Goal: Task Accomplishment & Management: Use online tool/utility

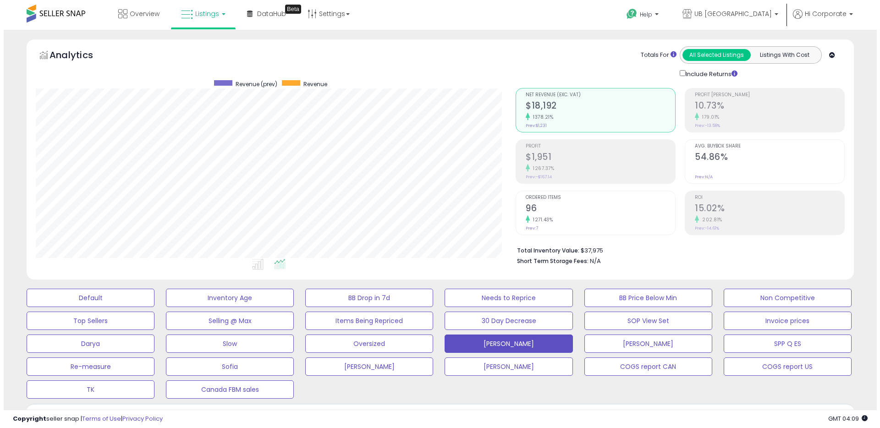
scroll to position [188, 480]
click at [137, 295] on button "Default" at bounding box center [87, 298] width 128 height 18
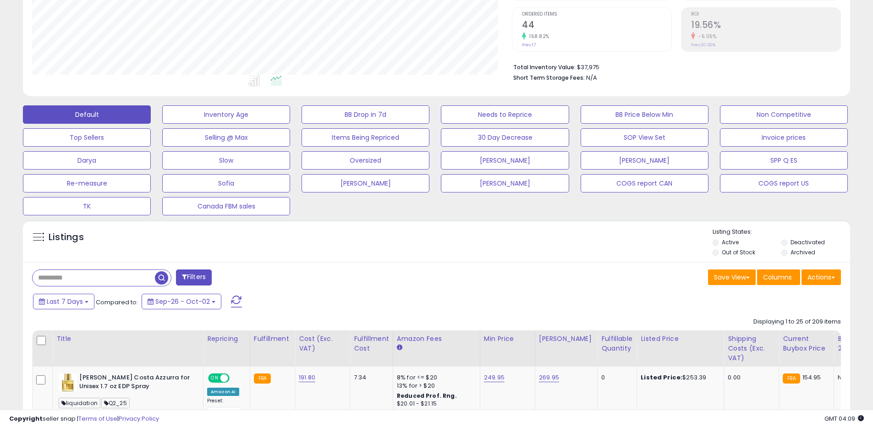
scroll to position [184, 0]
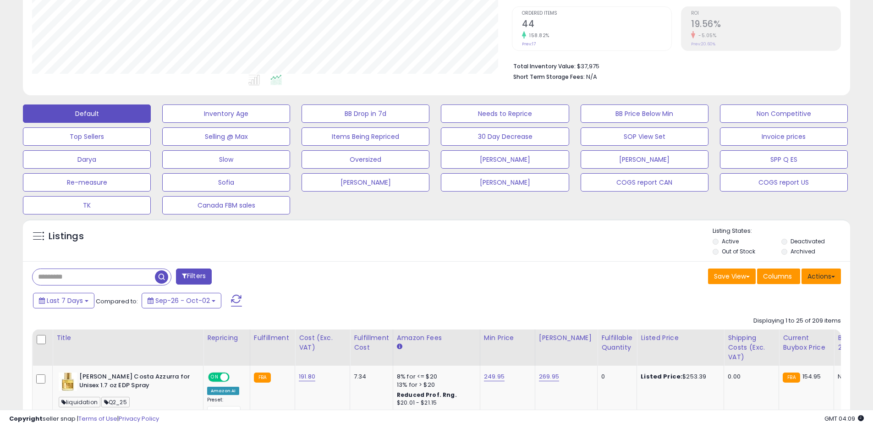
click at [822, 279] on button "Actions" at bounding box center [820, 276] width 39 height 16
click at [779, 331] on link "Export All Columns" at bounding box center [784, 335] width 100 height 14
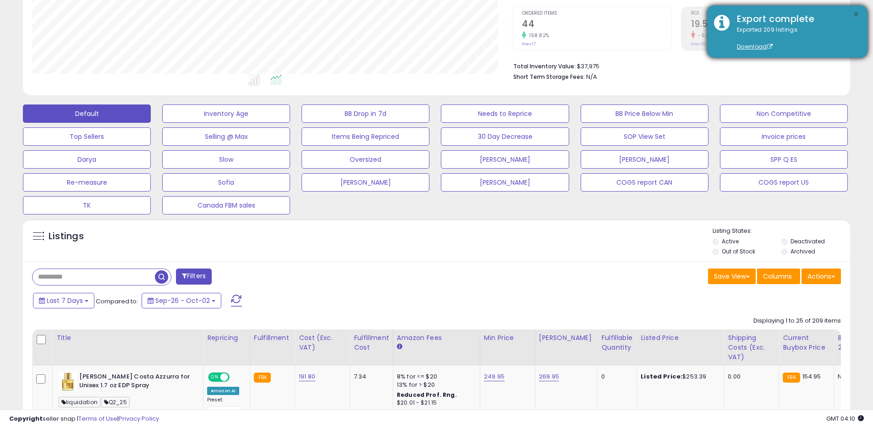
click at [854, 11] on button "×" at bounding box center [855, 14] width 7 height 11
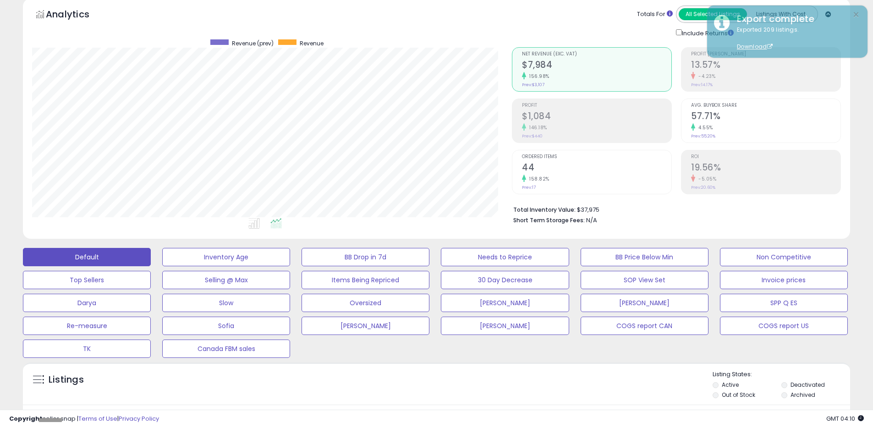
scroll to position [0, 0]
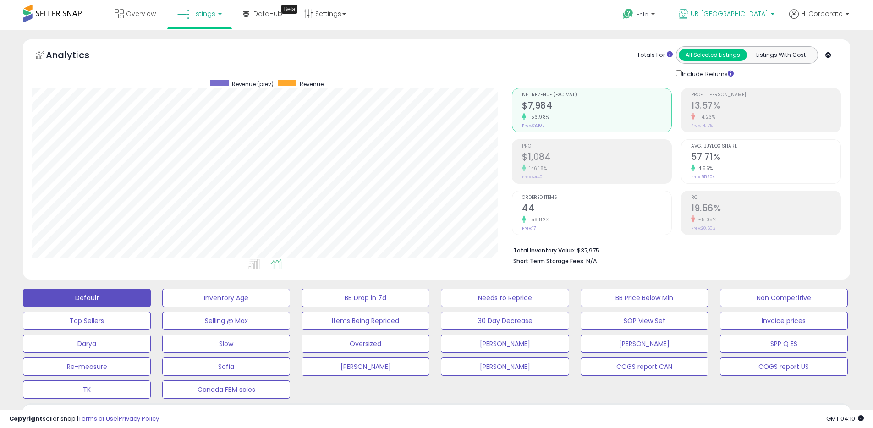
click at [742, 11] on span "UB [GEOGRAPHIC_DATA]" at bounding box center [728, 13] width 77 height 9
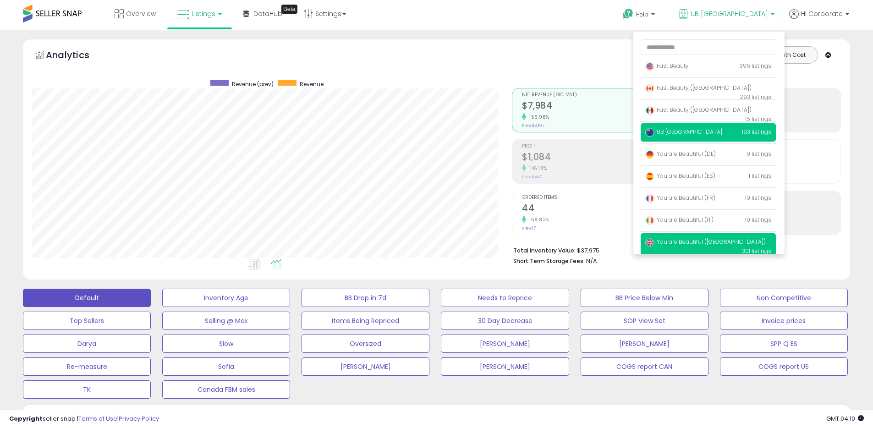
click at [677, 241] on span "You are Beautiful ([GEOGRAPHIC_DATA])" at bounding box center [705, 242] width 121 height 8
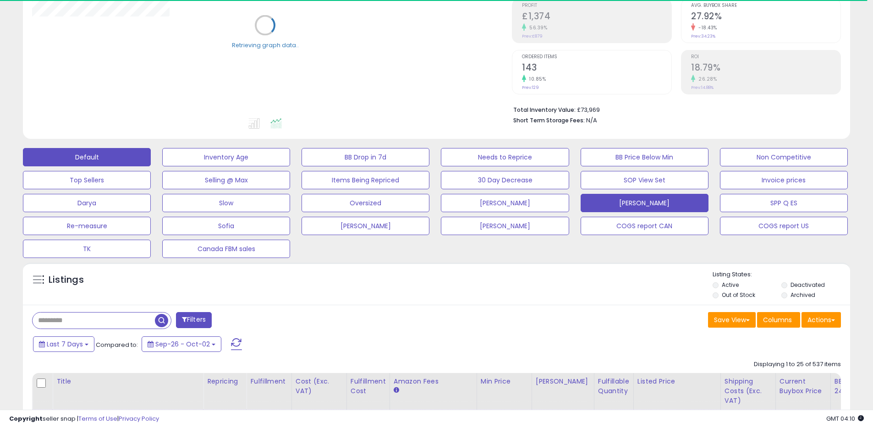
scroll to position [143, 0]
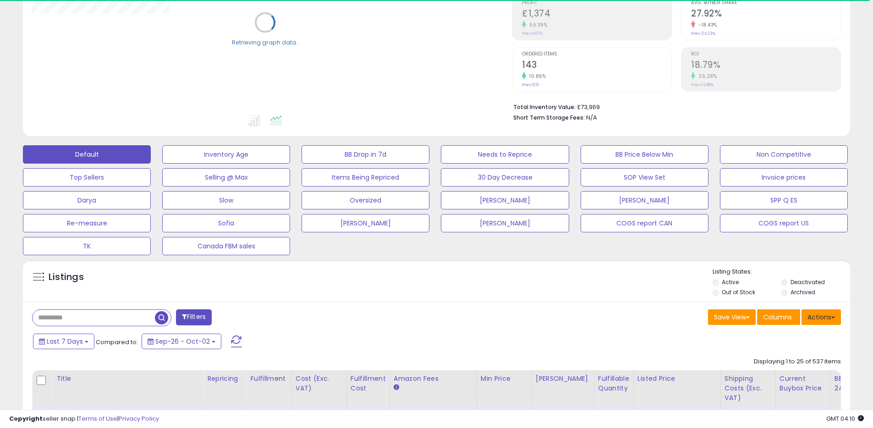
click at [828, 317] on button "Actions" at bounding box center [820, 317] width 39 height 16
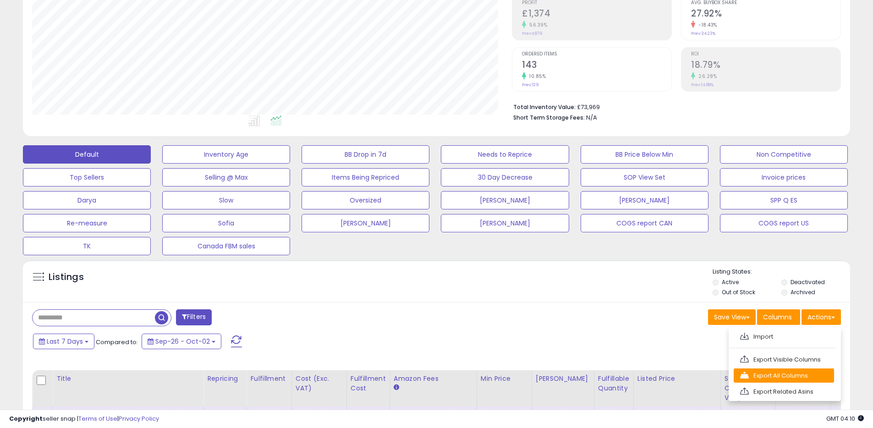
click at [775, 372] on link "Export All Columns" at bounding box center [784, 375] width 100 height 14
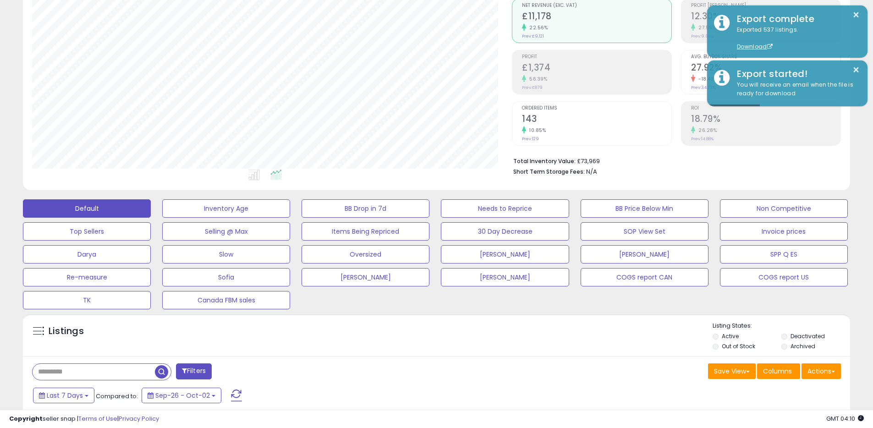
scroll to position [0, 0]
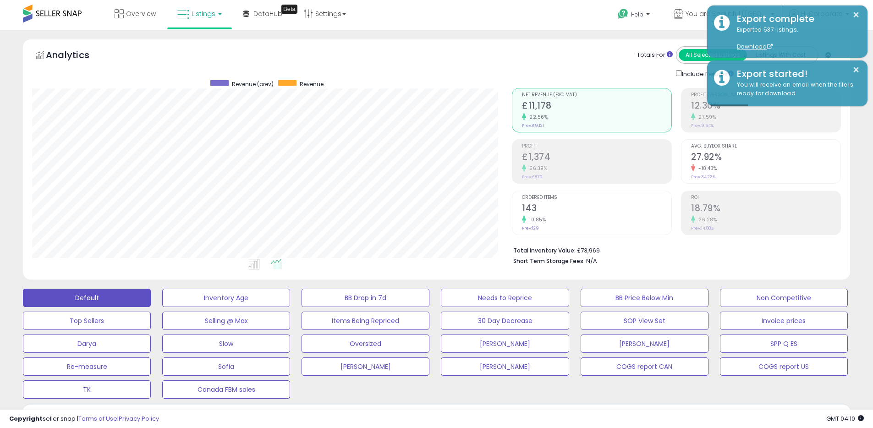
click at [567, 48] on div "Totals For All Selected Listings Listings With Cost Include Returns" at bounding box center [673, 62] width 322 height 33
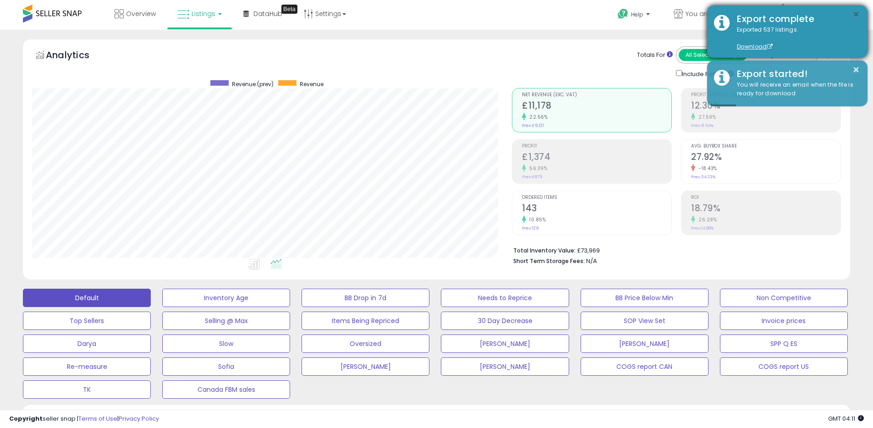
click at [854, 13] on button "×" at bounding box center [855, 14] width 7 height 11
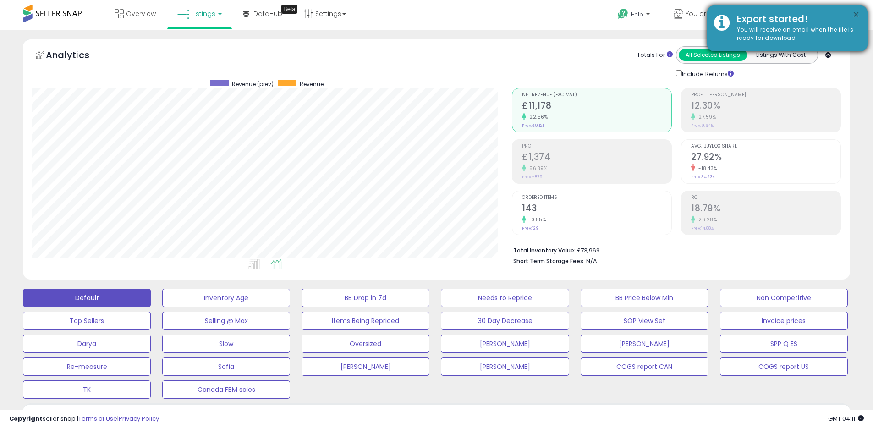
click at [855, 10] on button "×" at bounding box center [855, 14] width 7 height 11
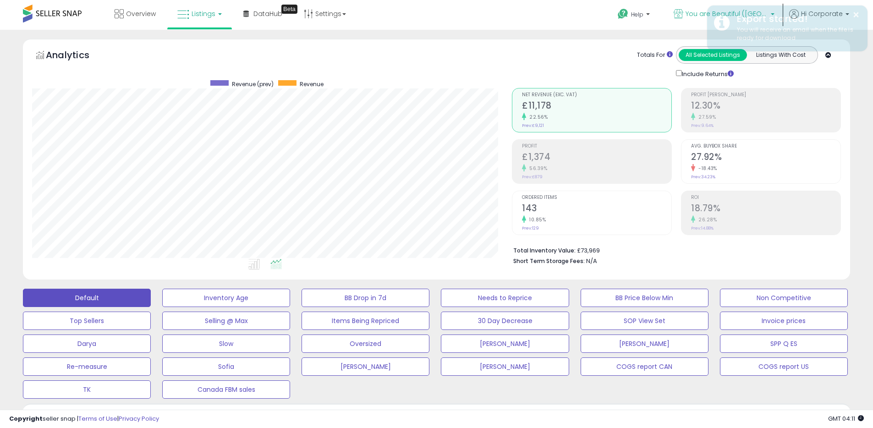
click at [701, 13] on span "You are Beautiful ([GEOGRAPHIC_DATA])" at bounding box center [726, 13] width 82 height 9
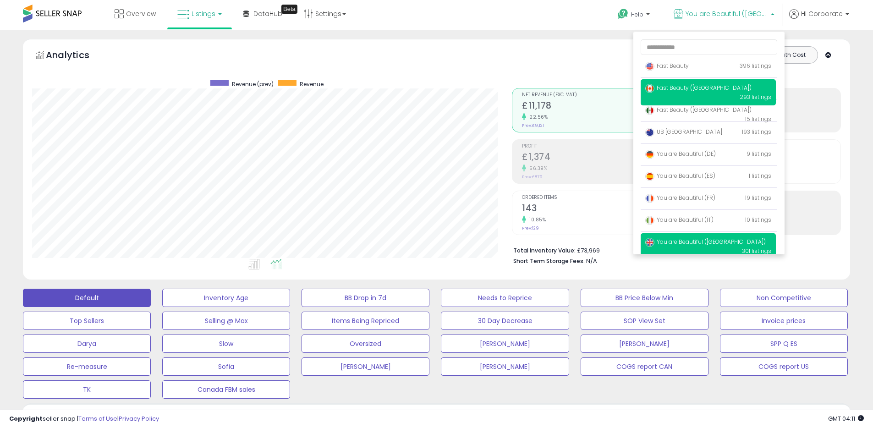
click at [683, 85] on span "Fast Beauty ([GEOGRAPHIC_DATA])" at bounding box center [698, 88] width 106 height 8
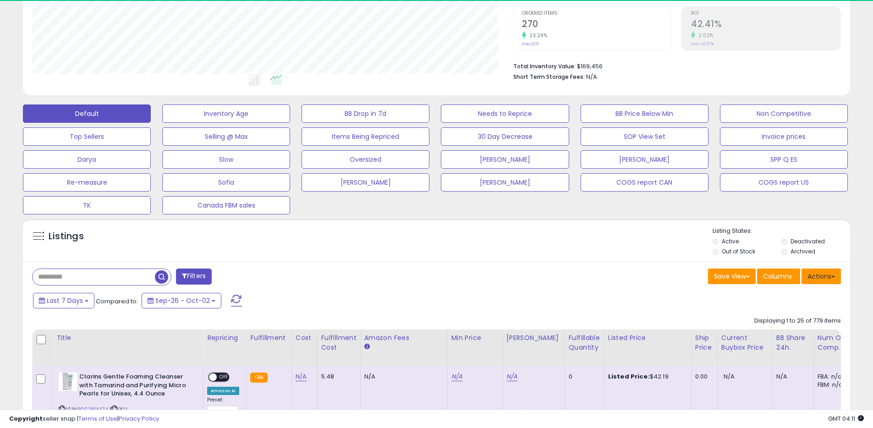
scroll to position [188, 480]
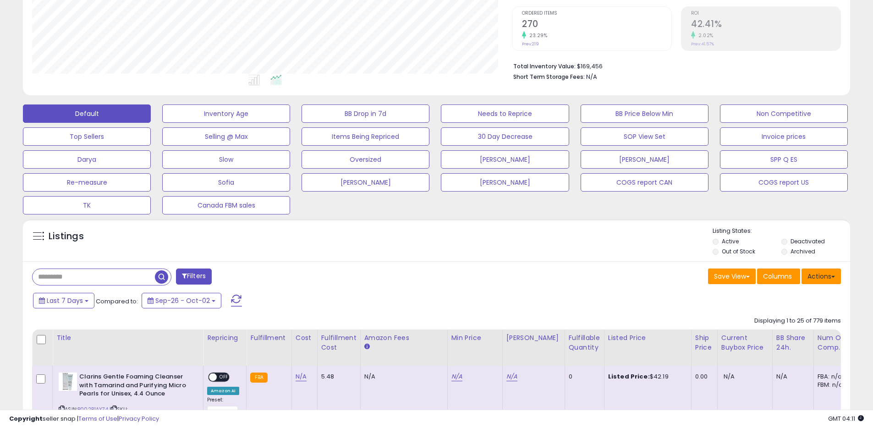
click at [826, 274] on button "Actions" at bounding box center [820, 276] width 39 height 16
click at [769, 336] on link "Export All Columns" at bounding box center [784, 335] width 100 height 14
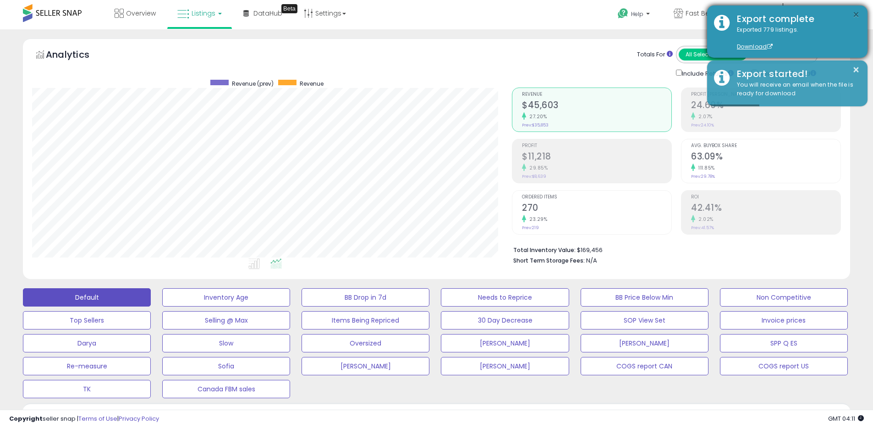
scroll to position [0, 0]
click at [856, 16] on button "×" at bounding box center [855, 14] width 7 height 11
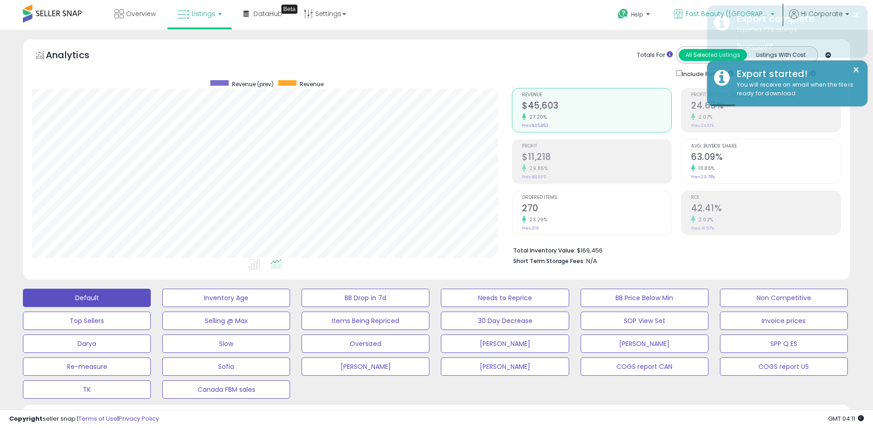
click at [696, 12] on p "Fast Beauty ([GEOGRAPHIC_DATA])" at bounding box center [724, 14] width 101 height 11
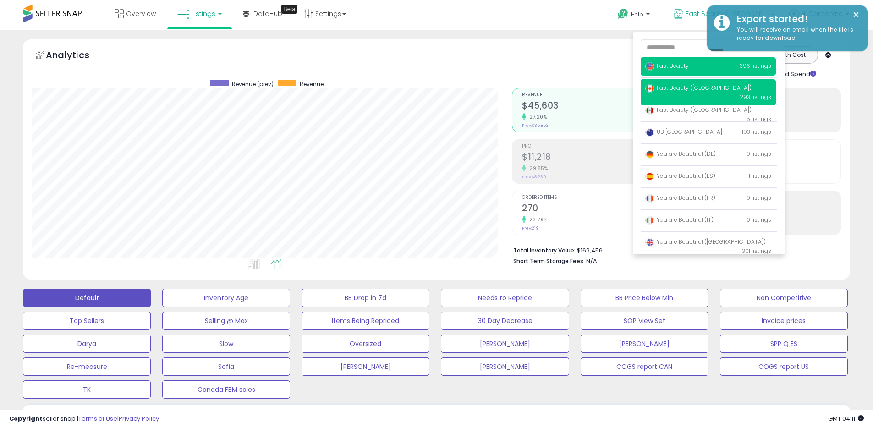
click at [662, 64] on span "Fast Beauty" at bounding box center [667, 66] width 44 height 8
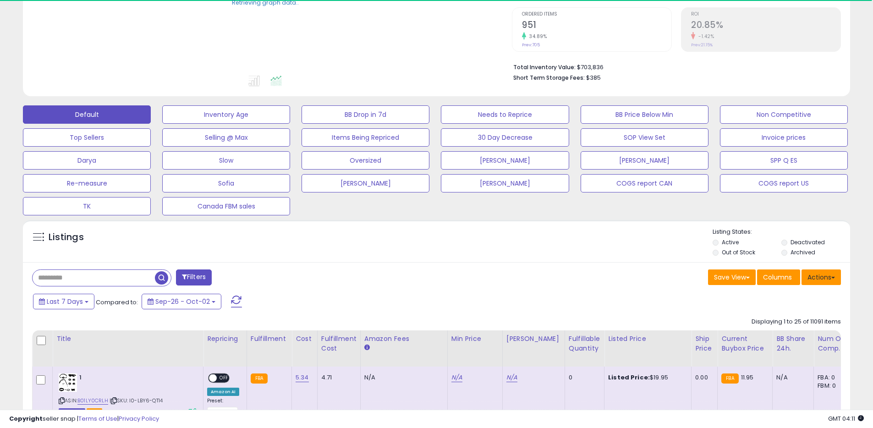
scroll to position [185, 0]
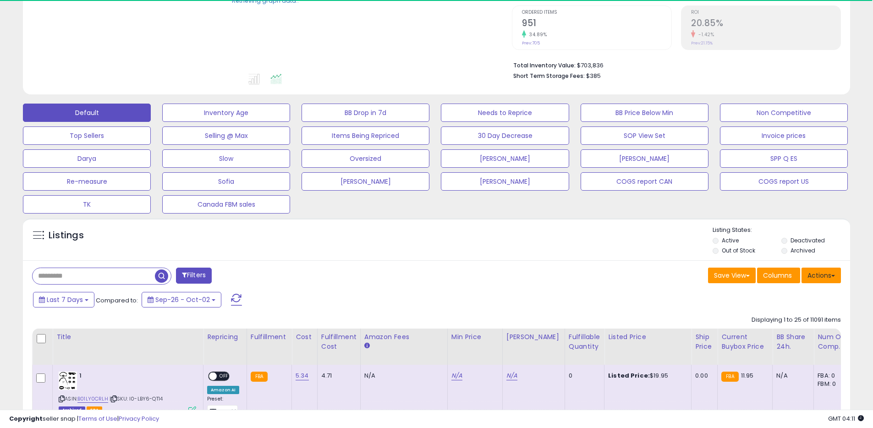
click at [825, 278] on button "Actions" at bounding box center [820, 276] width 39 height 16
click at [771, 331] on link "Export All Columns" at bounding box center [784, 334] width 100 height 14
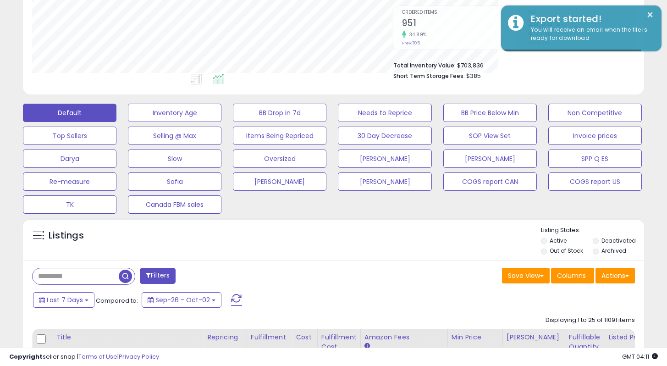
scroll to position [457991, 457819]
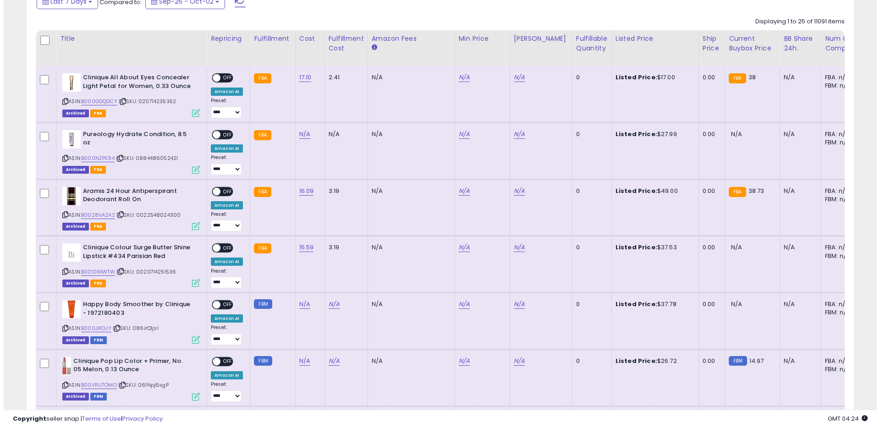
scroll to position [290, 0]
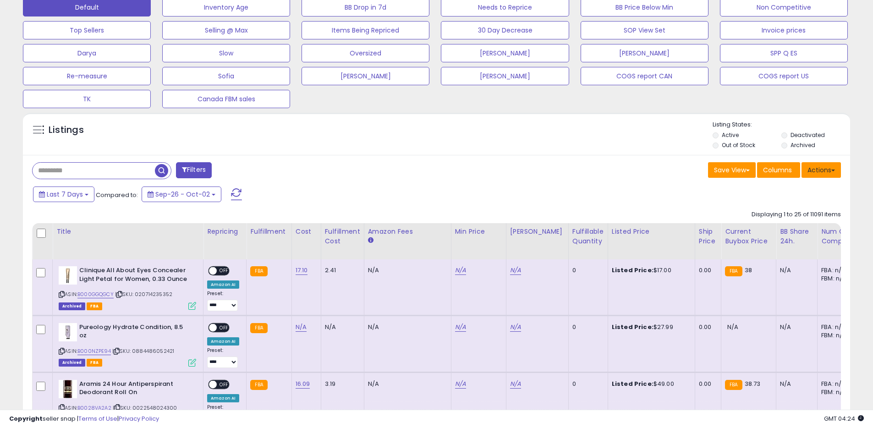
click at [821, 170] on button "Actions" at bounding box center [820, 170] width 39 height 16
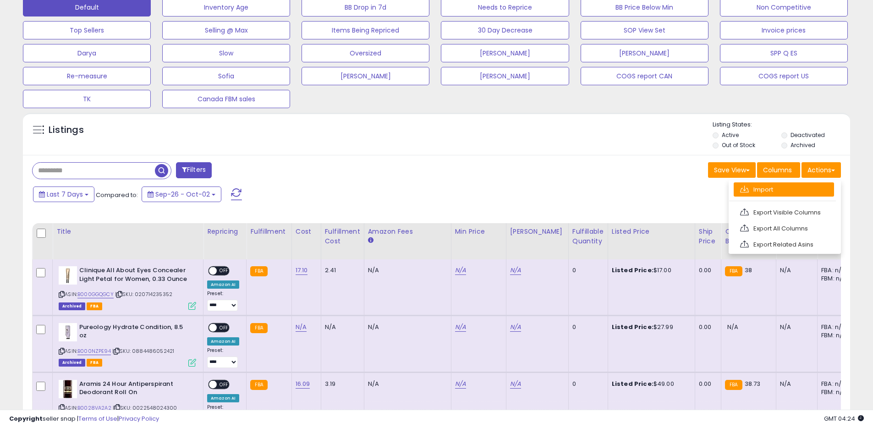
click at [792, 190] on link "Import" at bounding box center [784, 189] width 100 height 14
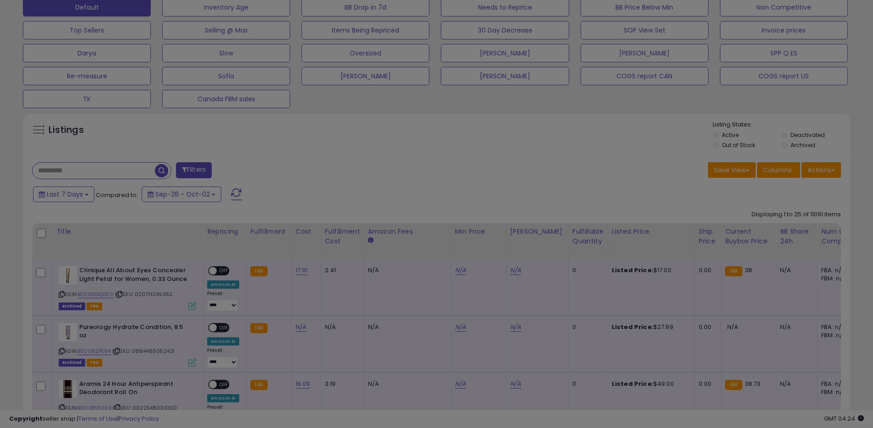
scroll to position [188, 484]
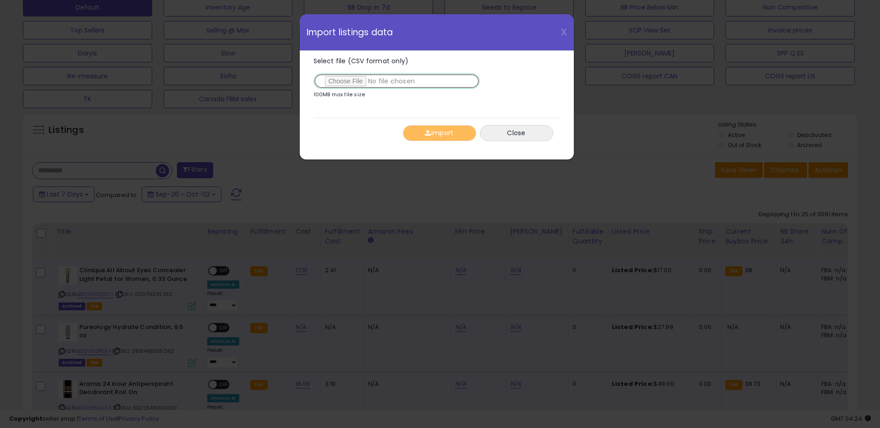
click at [353, 78] on input "Select file (CSV format only)" at bounding box center [396, 81] width 166 height 16
type input "**********"
click at [427, 131] on span "button" at bounding box center [428, 133] width 6 height 6
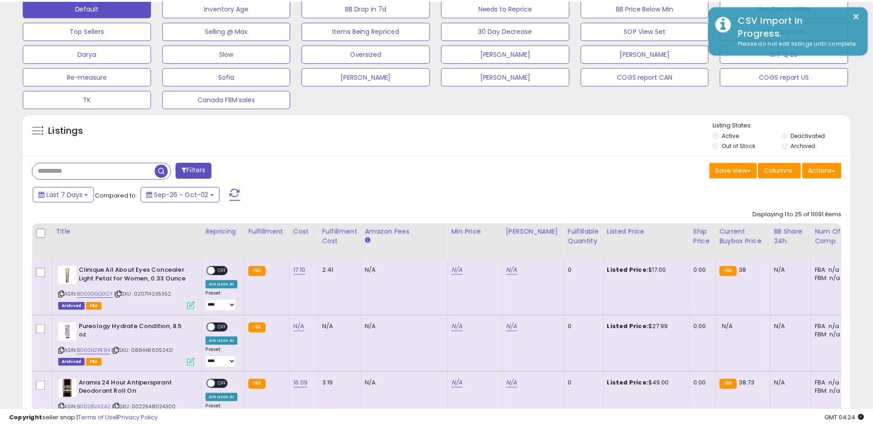
scroll to position [457991, 457699]
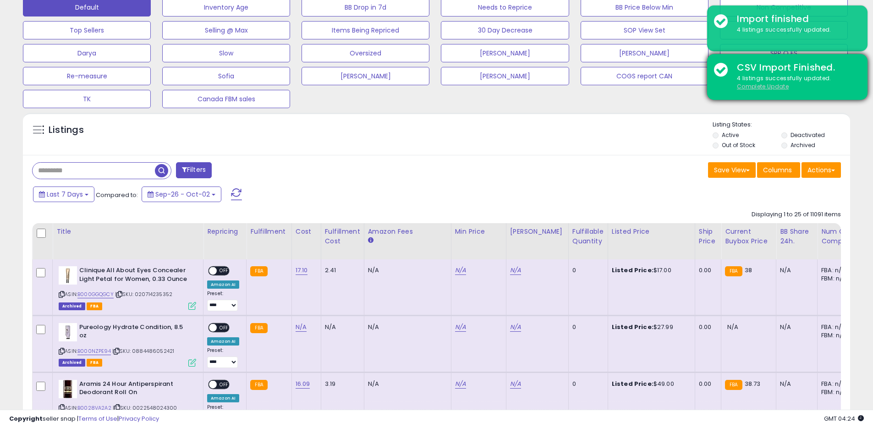
click at [744, 86] on u "Complete Update" at bounding box center [763, 86] width 52 height 8
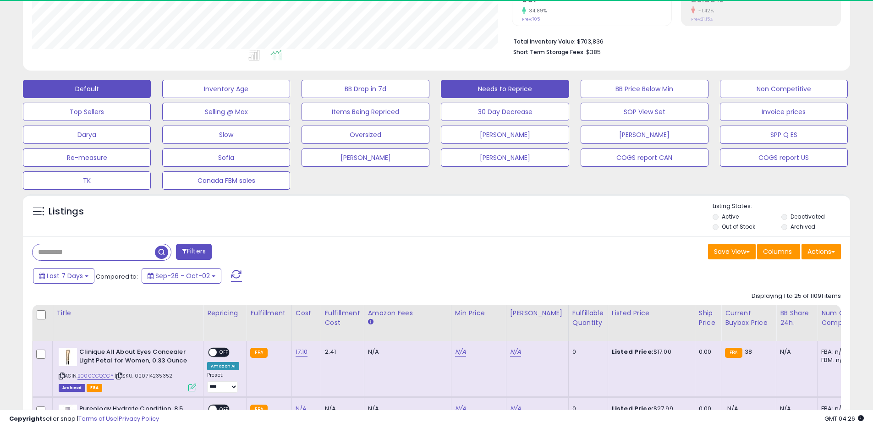
scroll to position [188, 480]
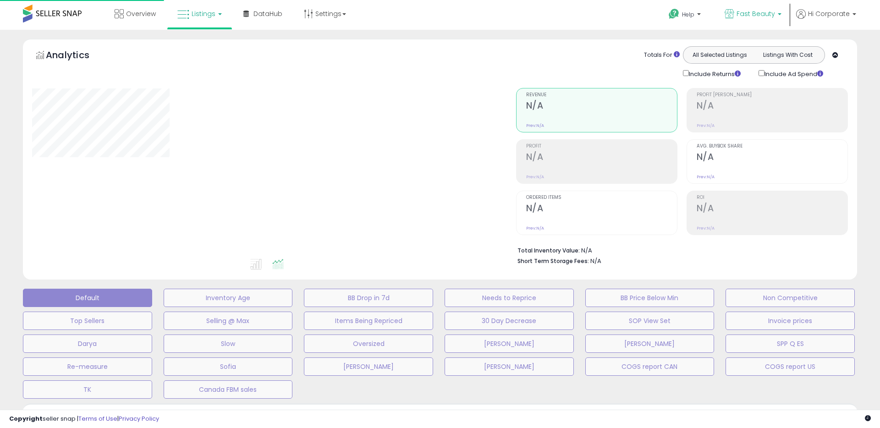
click at [745, 18] on p "Fast Beauty" at bounding box center [752, 14] width 57 height 11
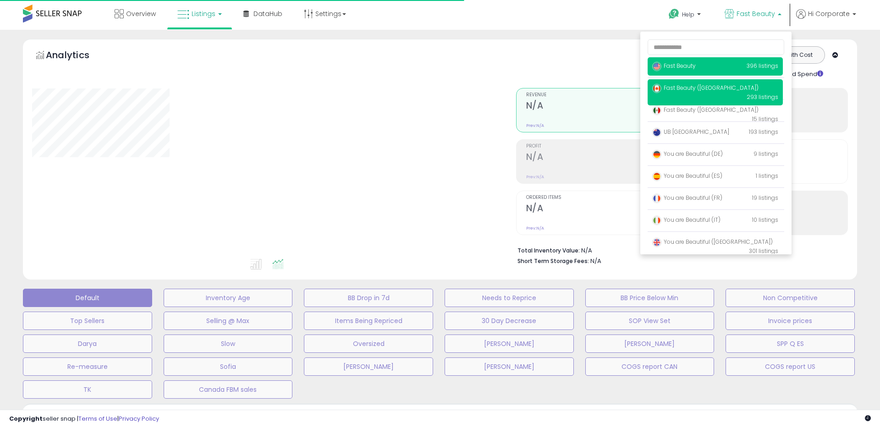
click at [695, 85] on span "Fast Beauty ([GEOGRAPHIC_DATA])" at bounding box center [705, 88] width 106 height 8
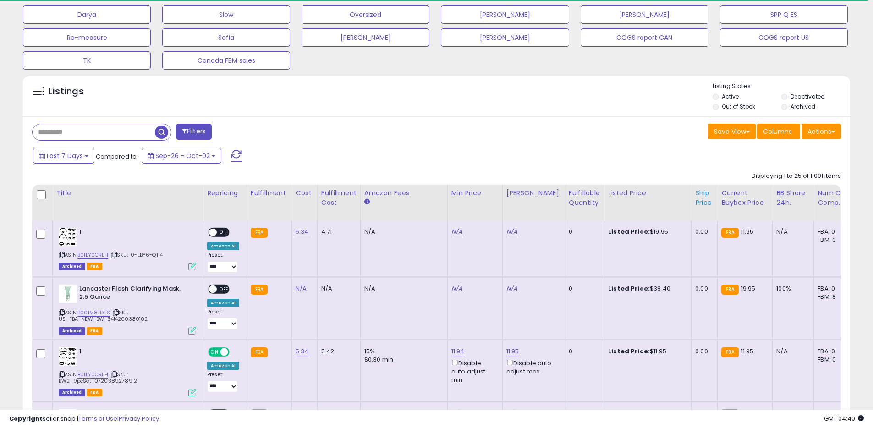
scroll to position [349, 0]
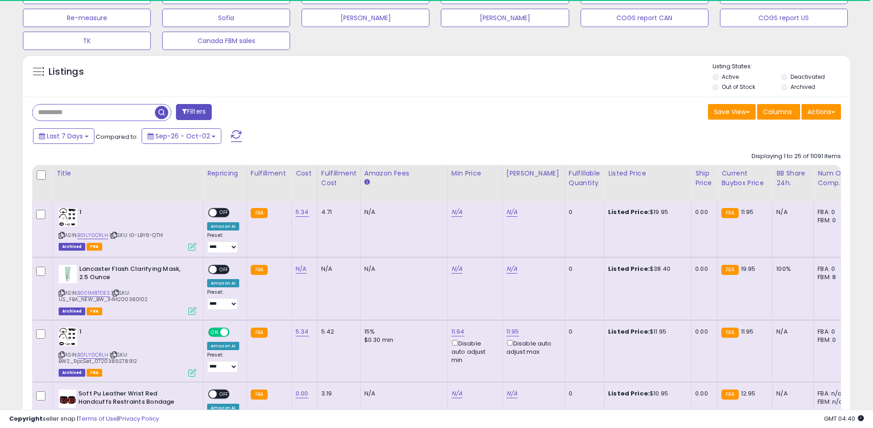
click at [804, 90] on label "Archived" at bounding box center [802, 87] width 25 height 8
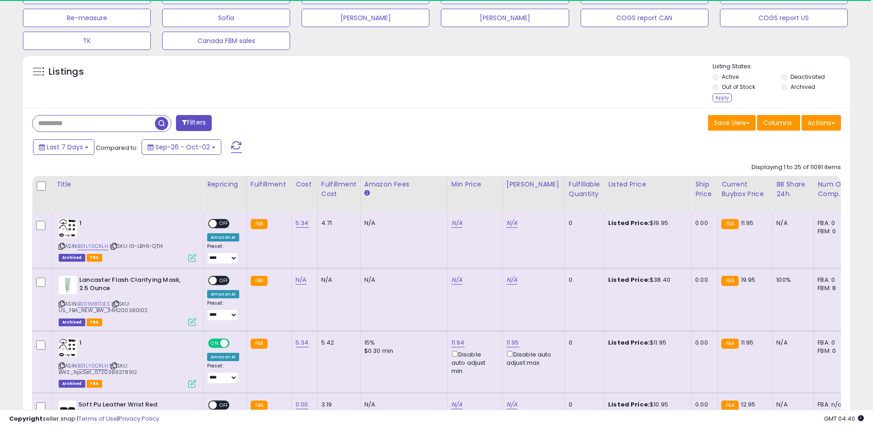
click at [745, 88] on label "Out of Stock" at bounding box center [738, 87] width 33 height 8
click at [729, 74] on label "Active" at bounding box center [730, 77] width 17 height 8
click at [719, 96] on div "Apply" at bounding box center [721, 97] width 19 height 9
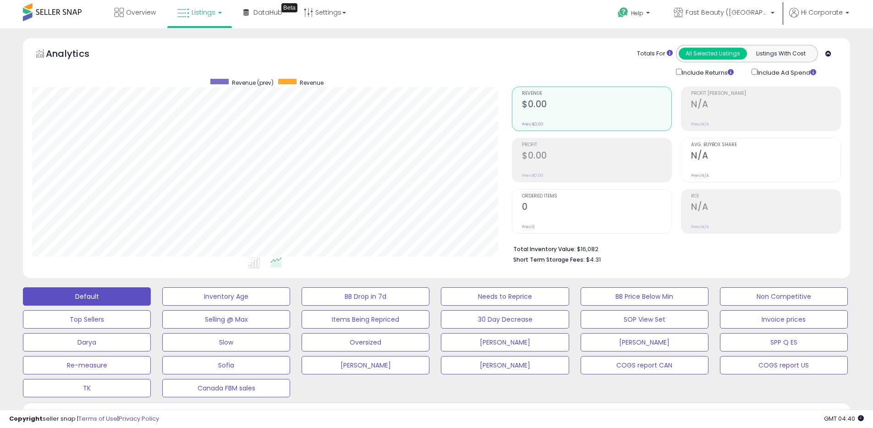
scroll to position [0, 0]
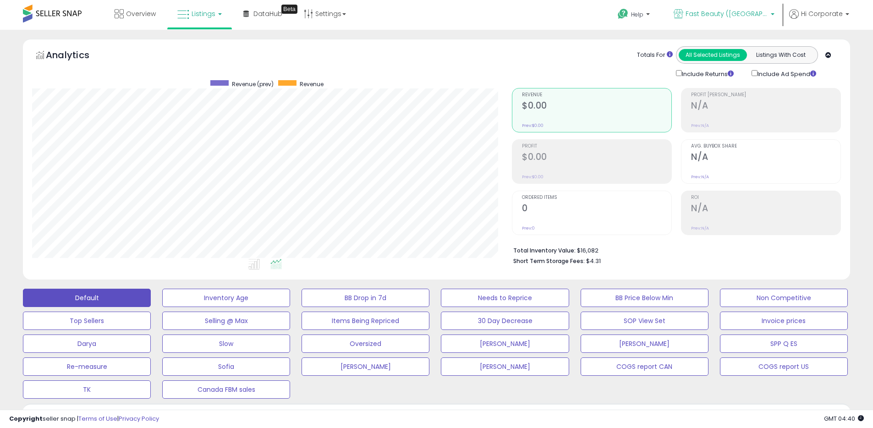
click at [734, 17] on span "Fast Beauty ([GEOGRAPHIC_DATA])" at bounding box center [726, 13] width 82 height 9
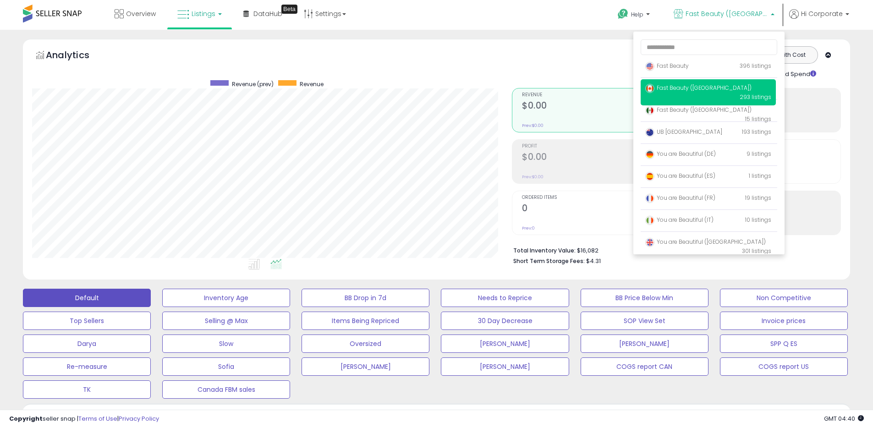
click at [673, 91] on span "Fast Beauty ([GEOGRAPHIC_DATA])" at bounding box center [698, 88] width 106 height 8
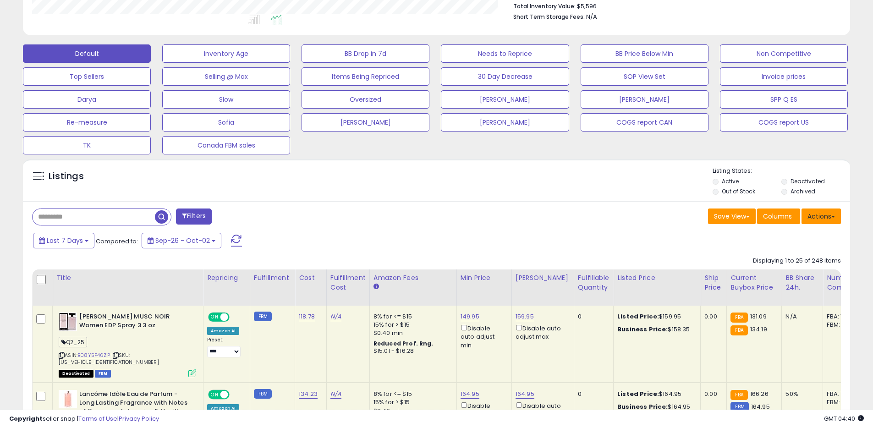
scroll to position [188, 480]
click at [826, 218] on button "Actions" at bounding box center [820, 216] width 39 height 16
click at [770, 274] on link "Export All Columns" at bounding box center [784, 275] width 100 height 14
